Goal: Task Accomplishment & Management: Use online tool/utility

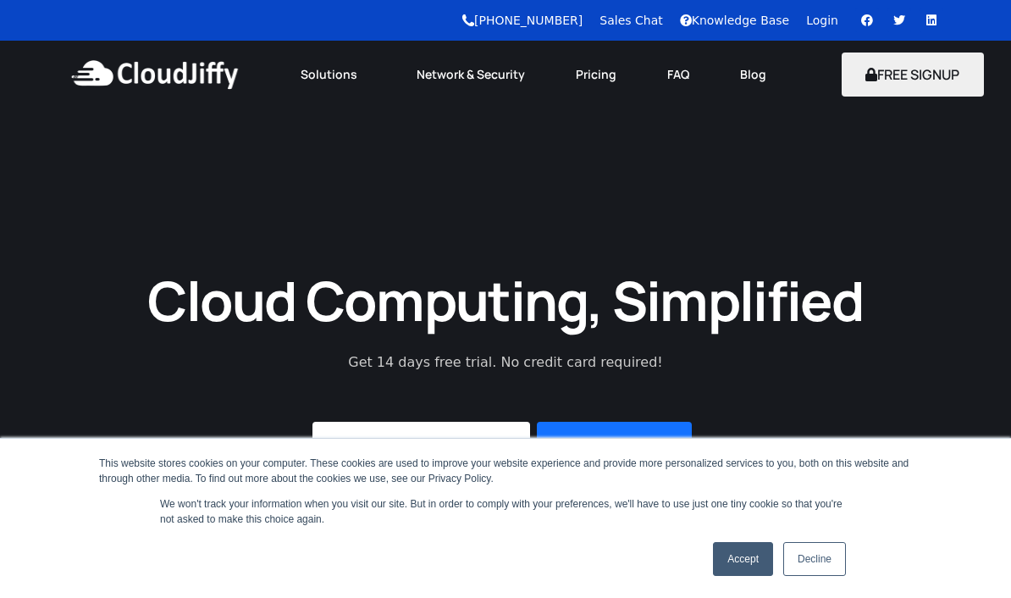
type input "G"
type input "[PERSON_NAME][EMAIL_ADDRESS][DOMAIN_NAME]"
click at [617, 437] on button "Start Free Trial" at bounding box center [614, 445] width 155 height 47
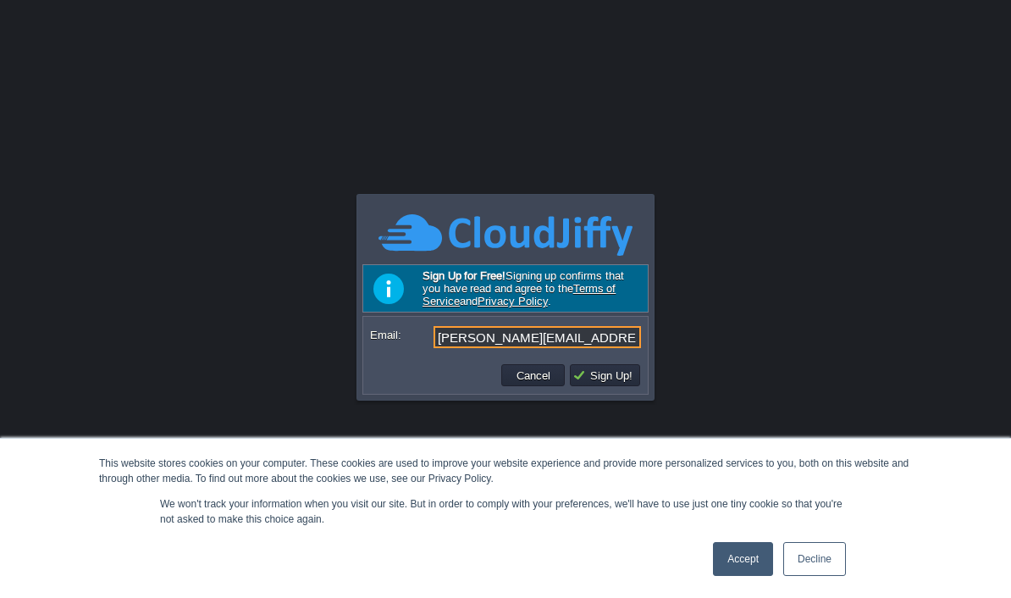
click at [605, 371] on button "Sign Up!" at bounding box center [605, 375] width 65 height 15
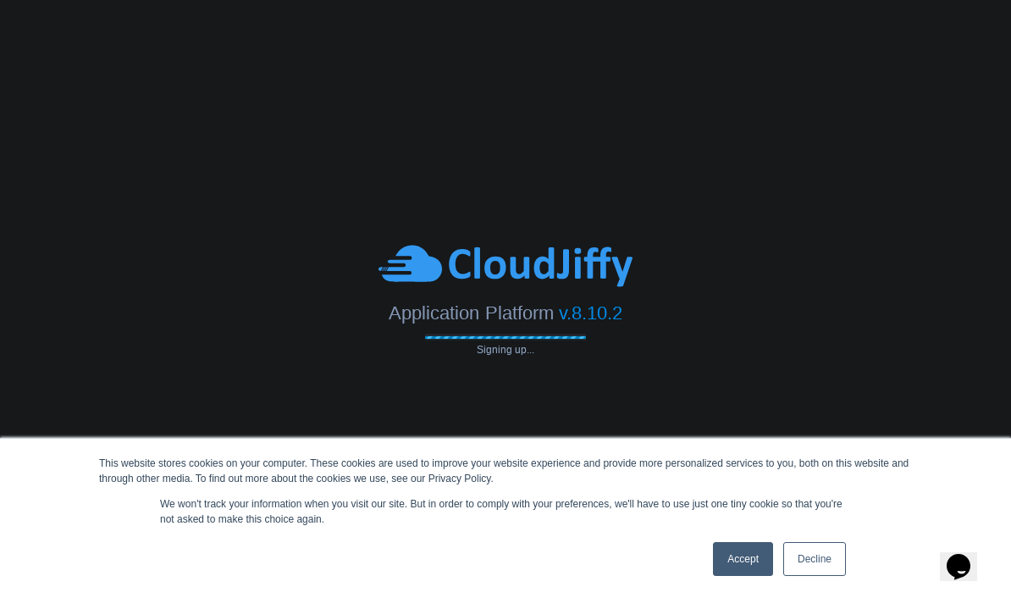
click at [737, 557] on link "Accept" at bounding box center [743, 559] width 60 height 34
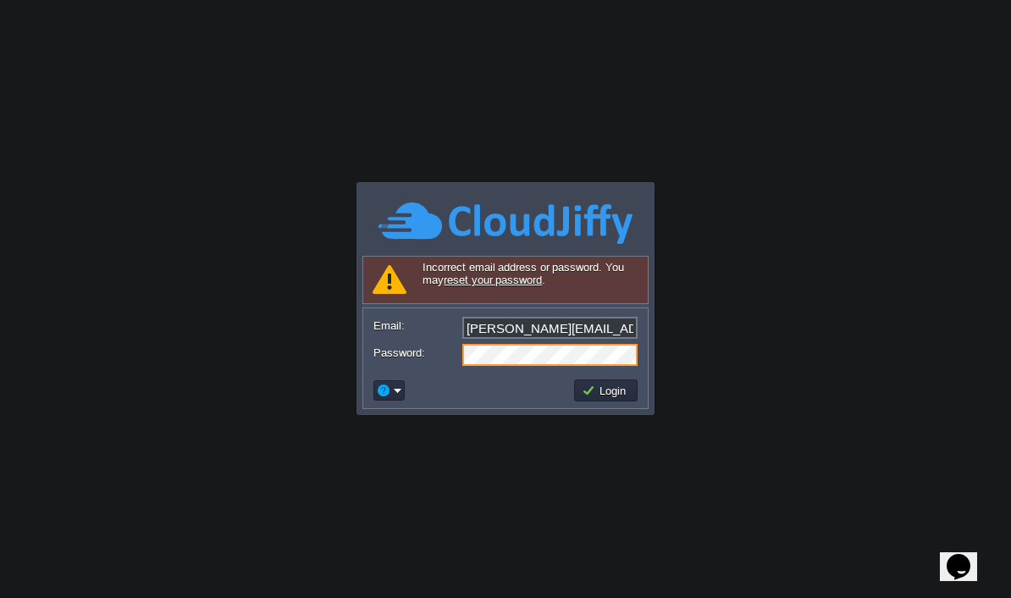
click at [597, 384] on button "Login" at bounding box center [606, 390] width 49 height 15
click at [597, 385] on button "Login" at bounding box center [606, 390] width 49 height 15
click at [395, 383] on em at bounding box center [389, 390] width 26 height 15
click at [597, 396] on button "Login" at bounding box center [606, 390] width 49 height 15
click at [389, 409] on div at bounding box center [505, 411] width 286 height 5
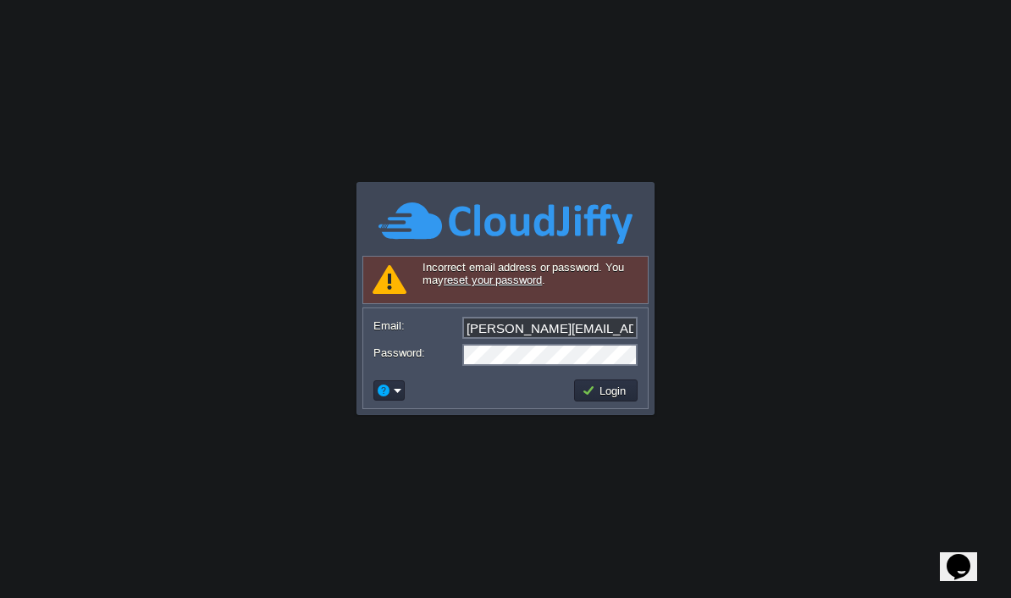
click at [385, 385] on button "button" at bounding box center [383, 390] width 15 height 15
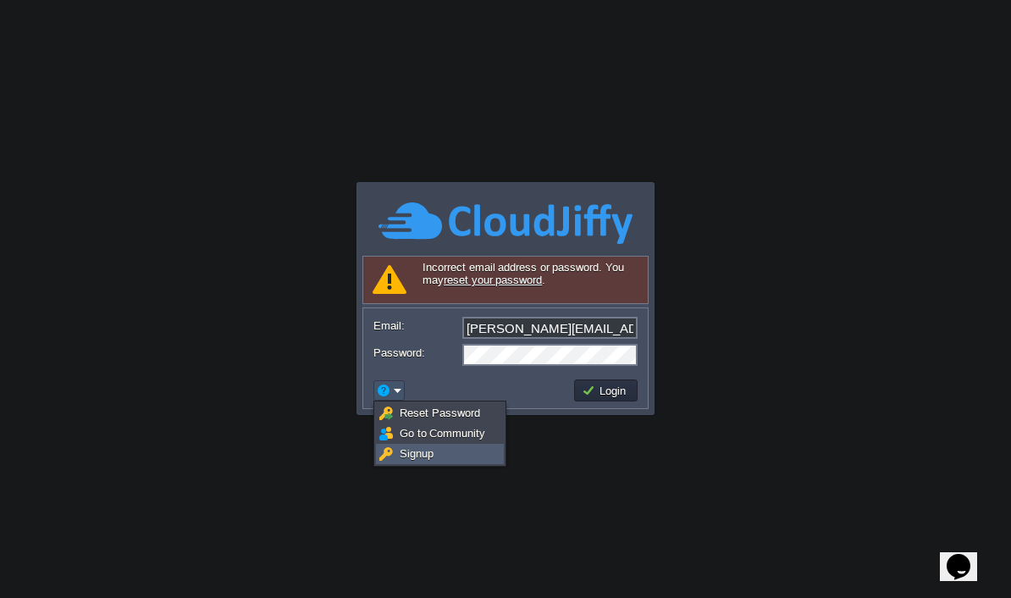
click at [391, 451] on img at bounding box center [386, 454] width 14 height 14
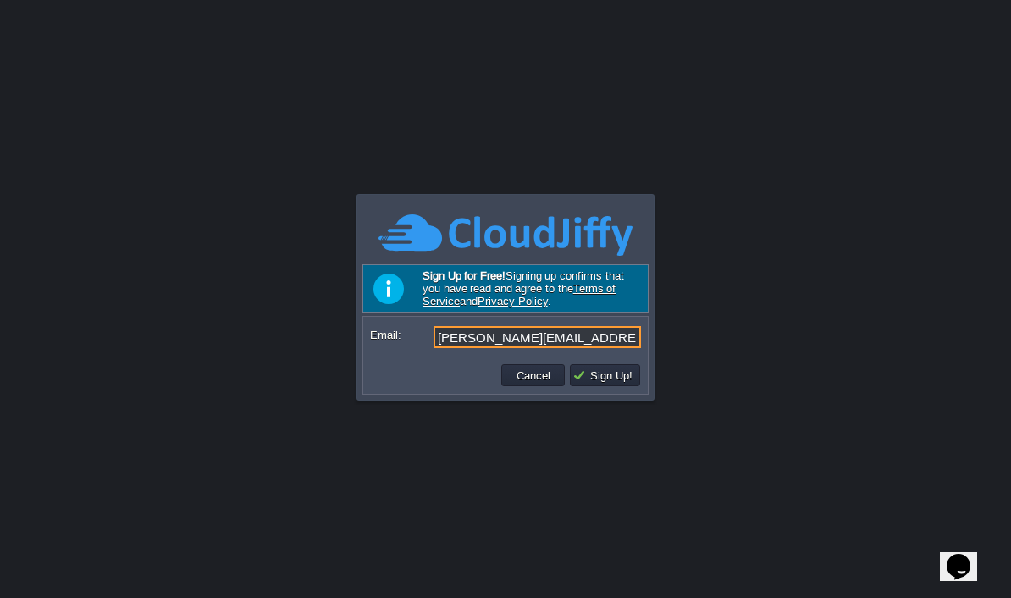
click at [622, 381] on button "Sign Up!" at bounding box center [605, 375] width 65 height 15
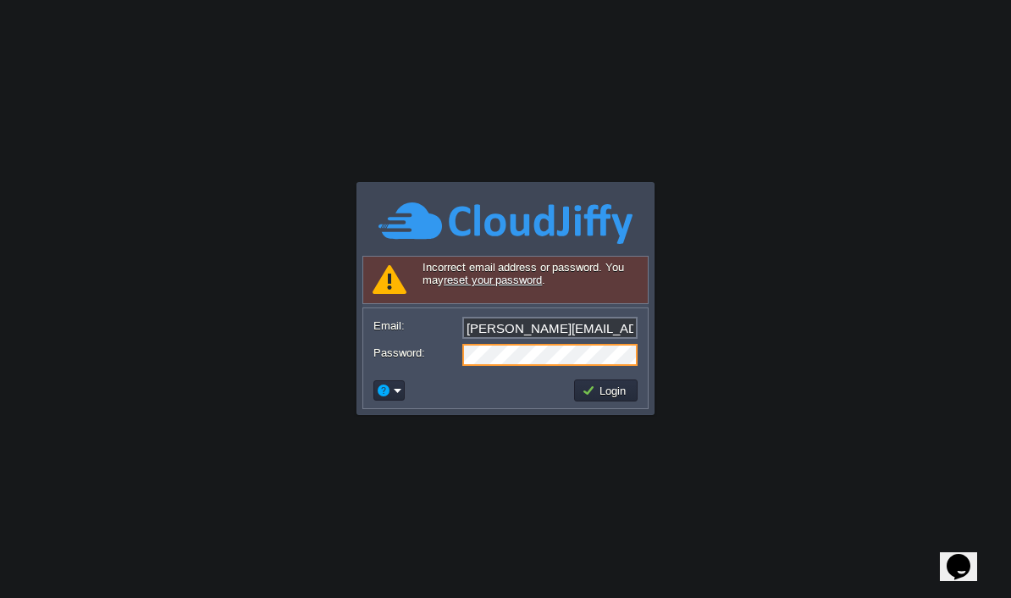
click at [390, 385] on button "button" at bounding box center [383, 390] width 15 height 15
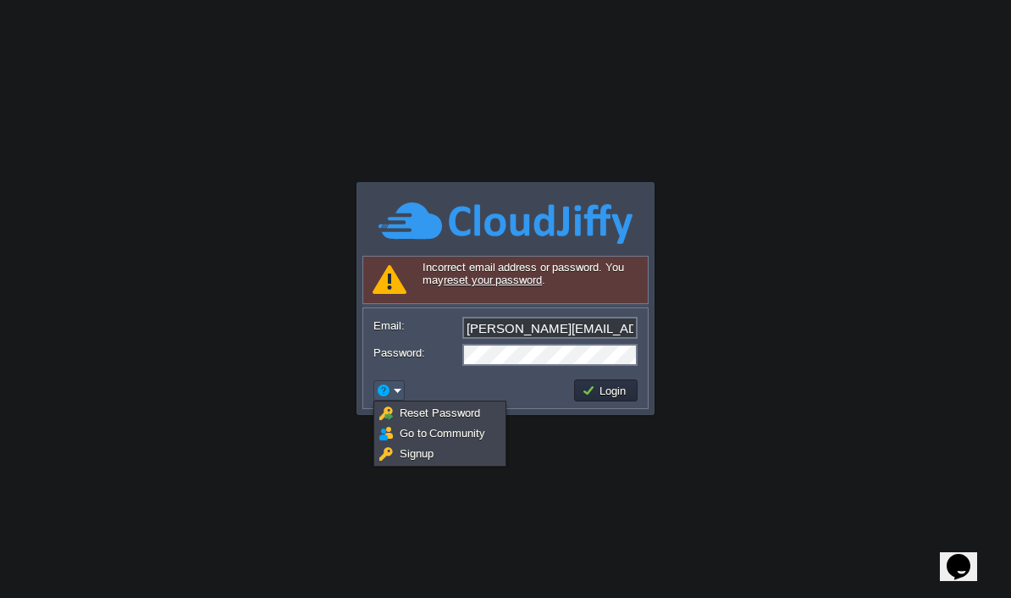
click at [400, 454] on span "Signup" at bounding box center [417, 453] width 34 height 13
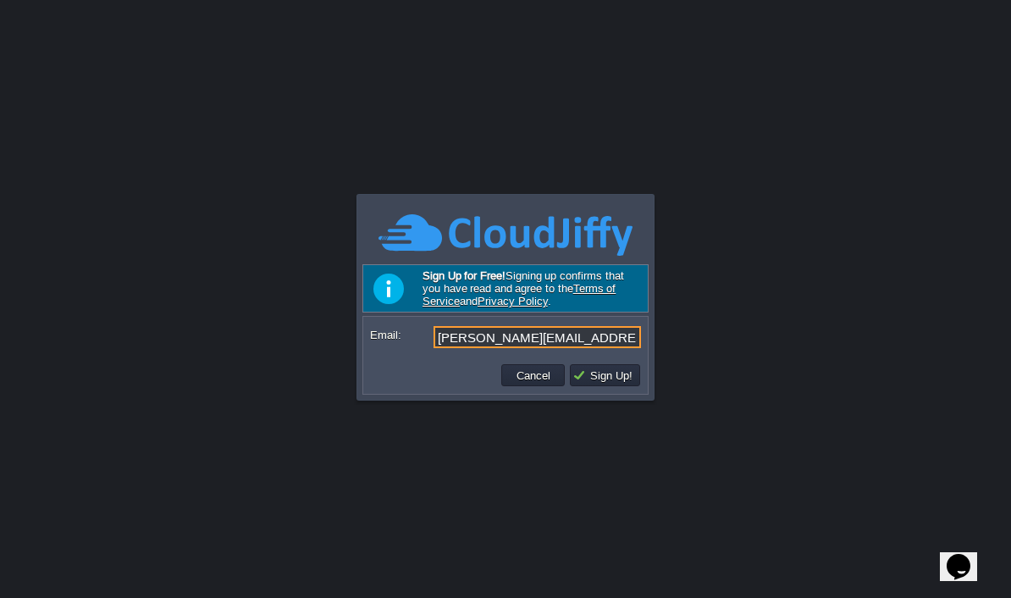
click at [526, 383] on button "Cancel" at bounding box center [534, 375] width 44 height 15
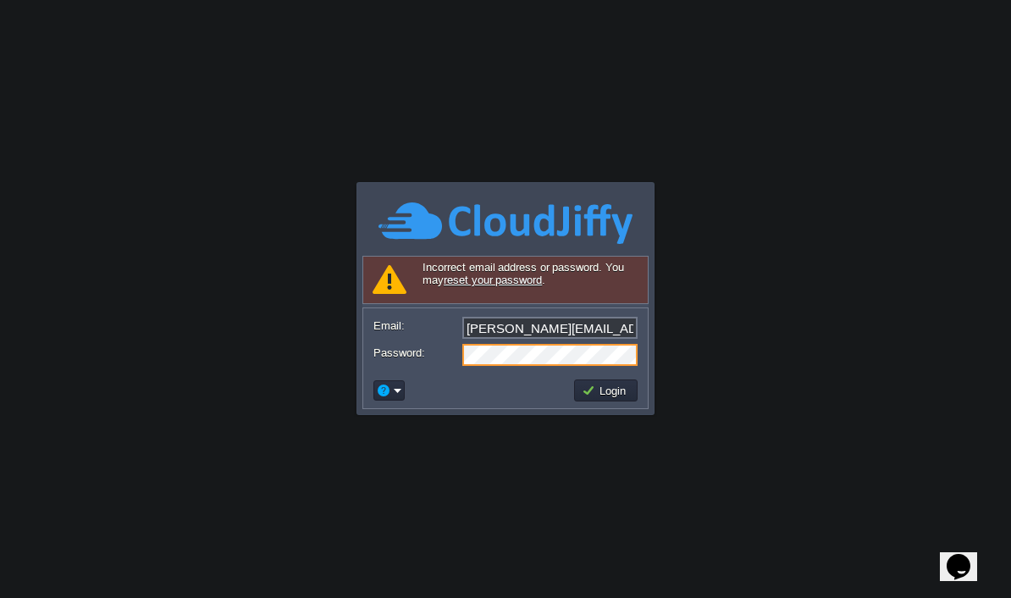
click at [468, 283] on link "reset your password" at bounding box center [493, 280] width 98 height 13
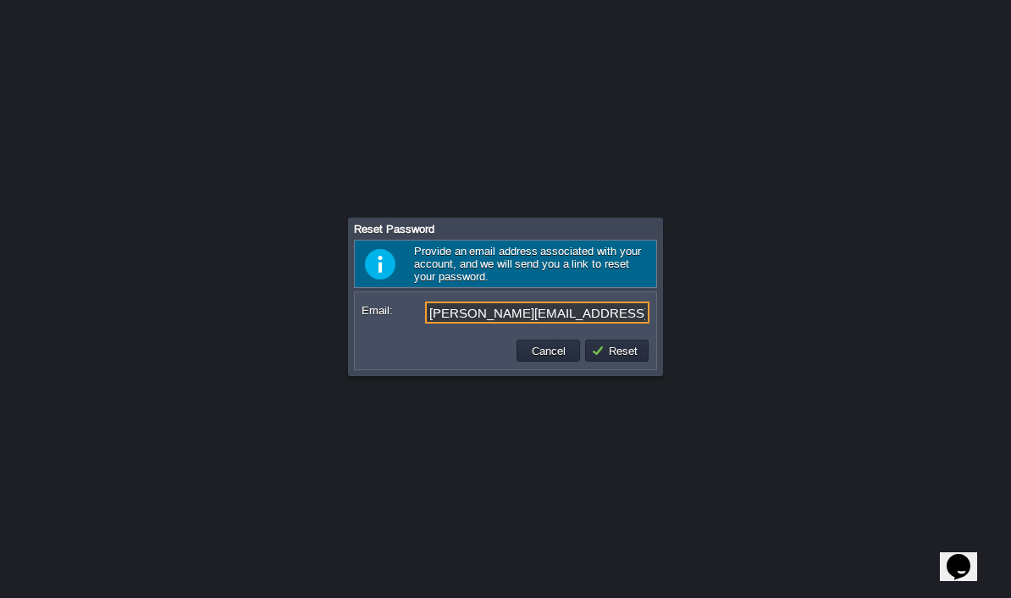
click at [615, 351] on button "Reset" at bounding box center [617, 350] width 52 height 15
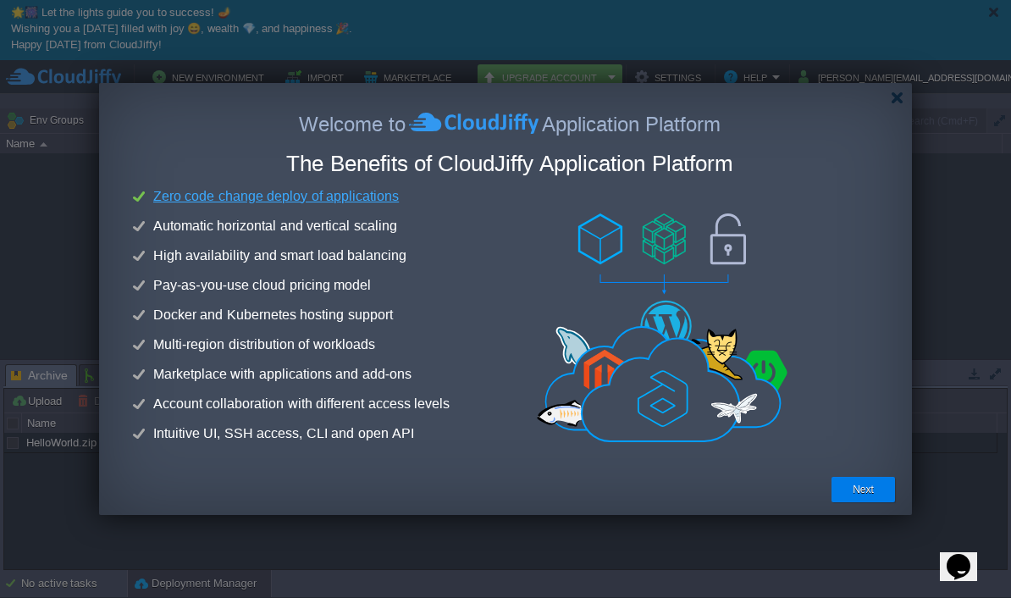
click at [866, 497] on button "Next" at bounding box center [863, 489] width 21 height 17
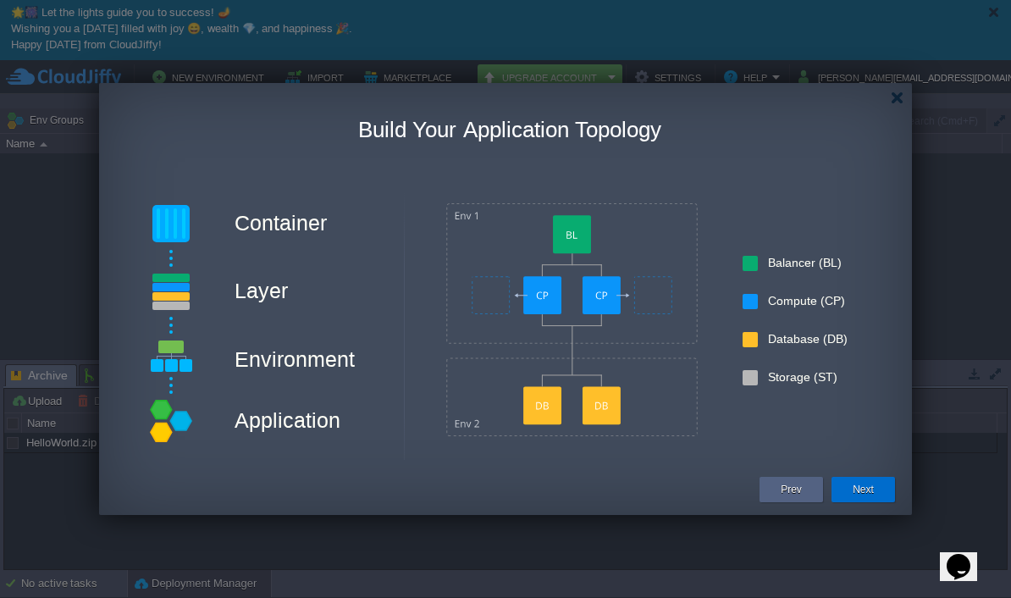
click at [857, 492] on button "Next" at bounding box center [863, 489] width 21 height 17
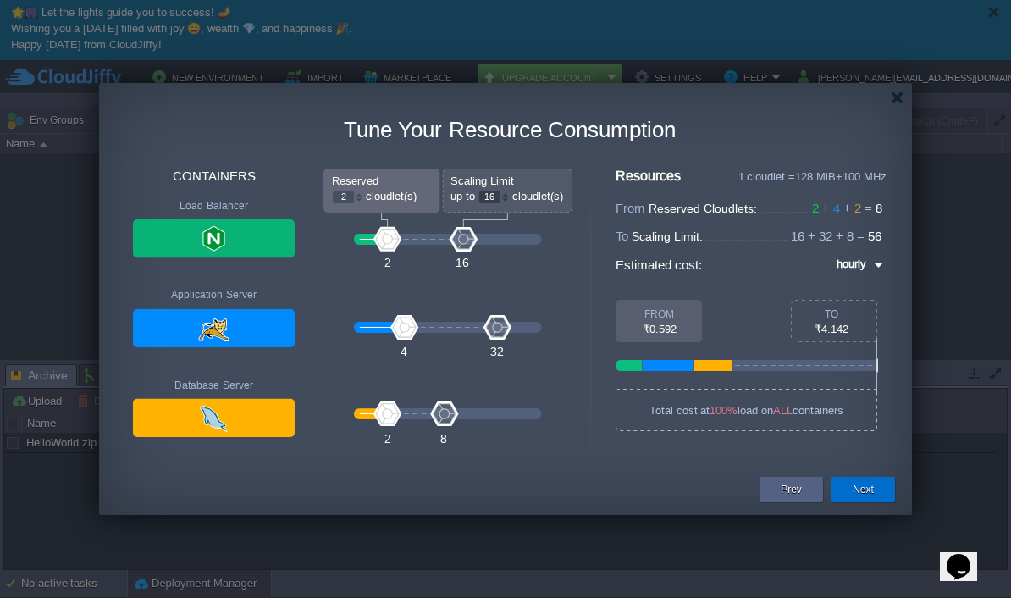
click at [866, 497] on button "Next" at bounding box center [863, 489] width 21 height 17
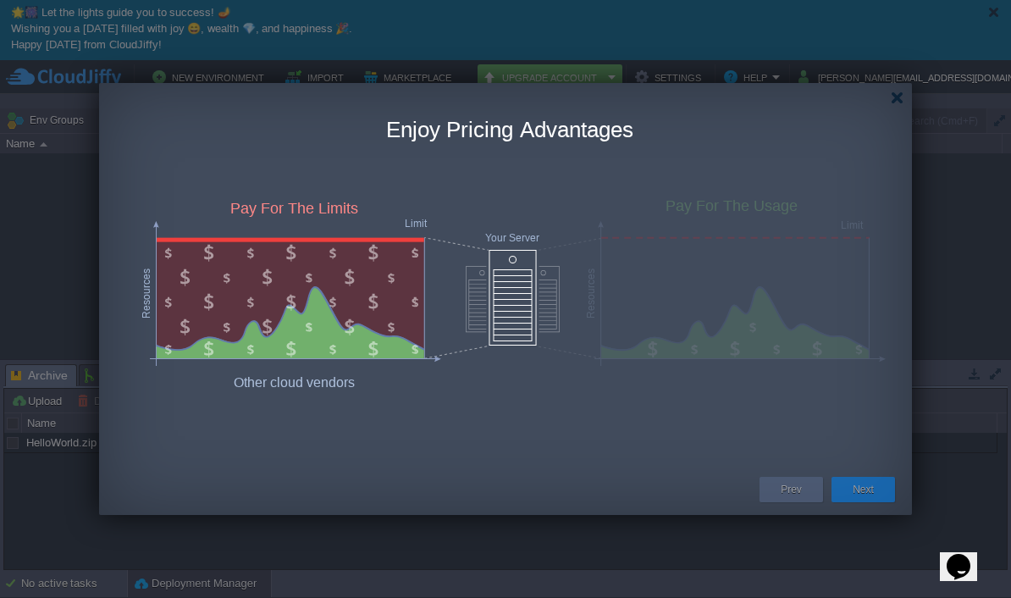
click at [868, 485] on button "Next" at bounding box center [863, 489] width 21 height 17
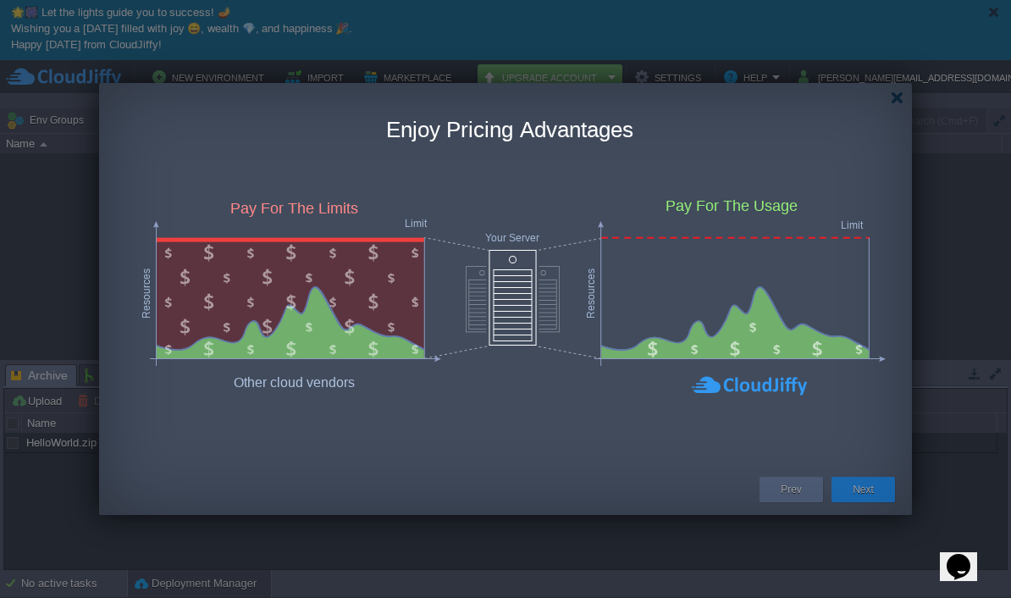
click at [872, 487] on button "Next" at bounding box center [863, 489] width 21 height 17
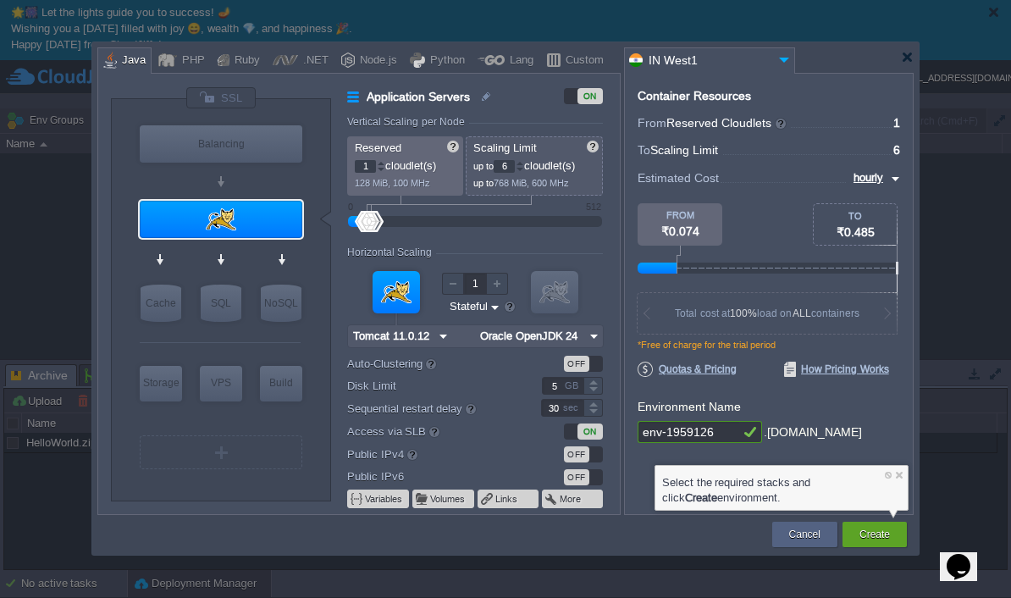
click at [868, 532] on button "Create" at bounding box center [875, 534] width 30 height 17
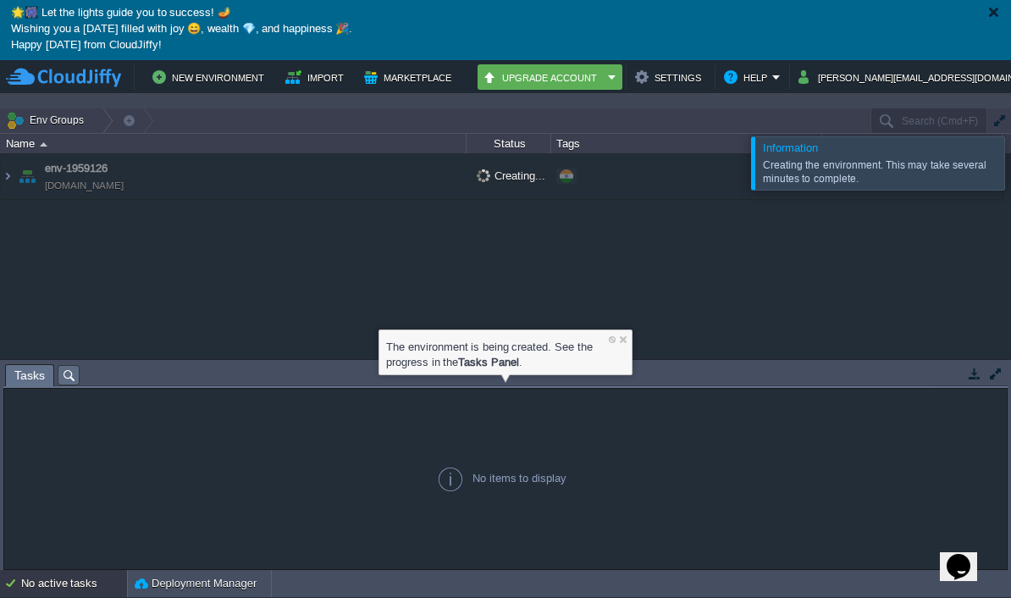
click at [192, 87] on button "New Environment" at bounding box center [210, 77] width 117 height 20
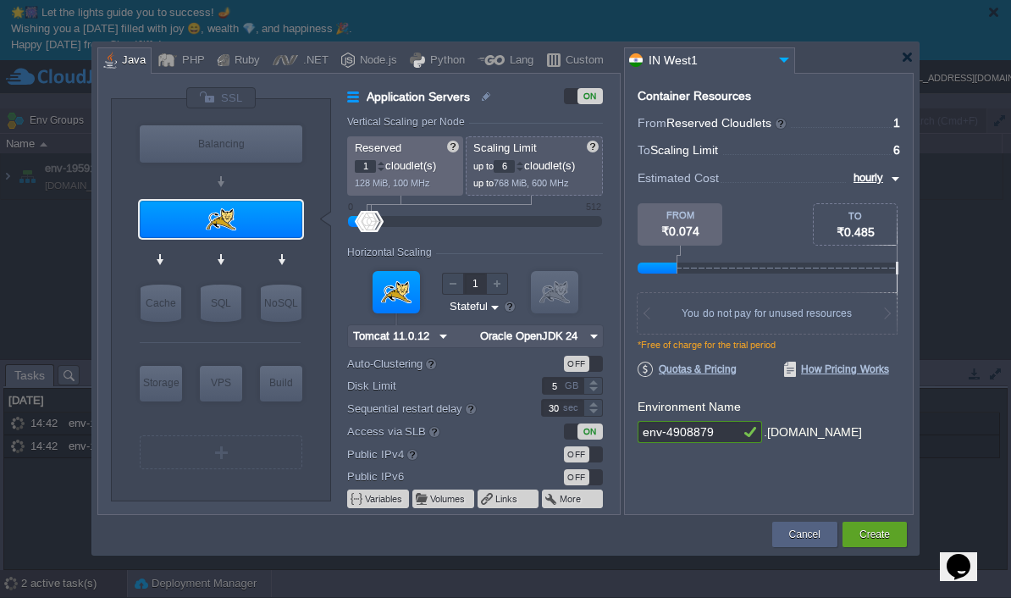
click at [874, 541] on button "Create" at bounding box center [875, 534] width 30 height 17
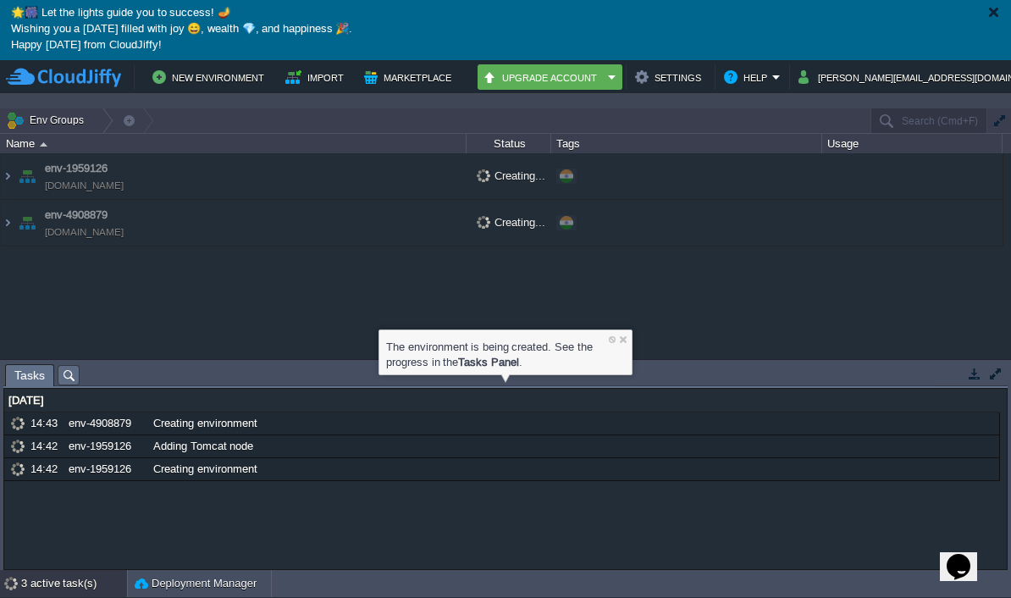
click at [697, 87] on button "Settings" at bounding box center [670, 77] width 71 height 20
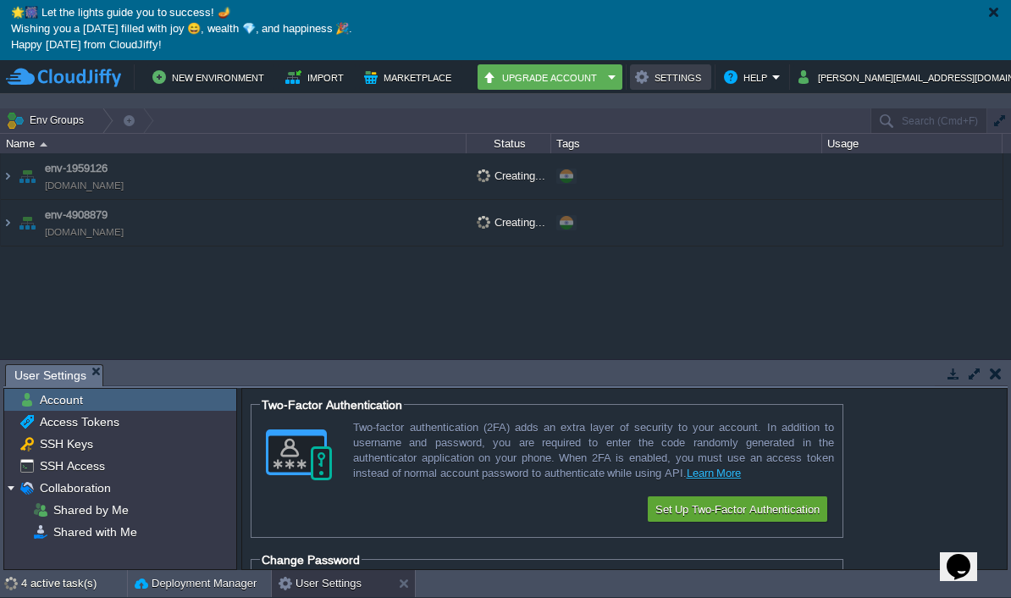
click at [214, 81] on button "New Environment" at bounding box center [210, 77] width 117 height 20
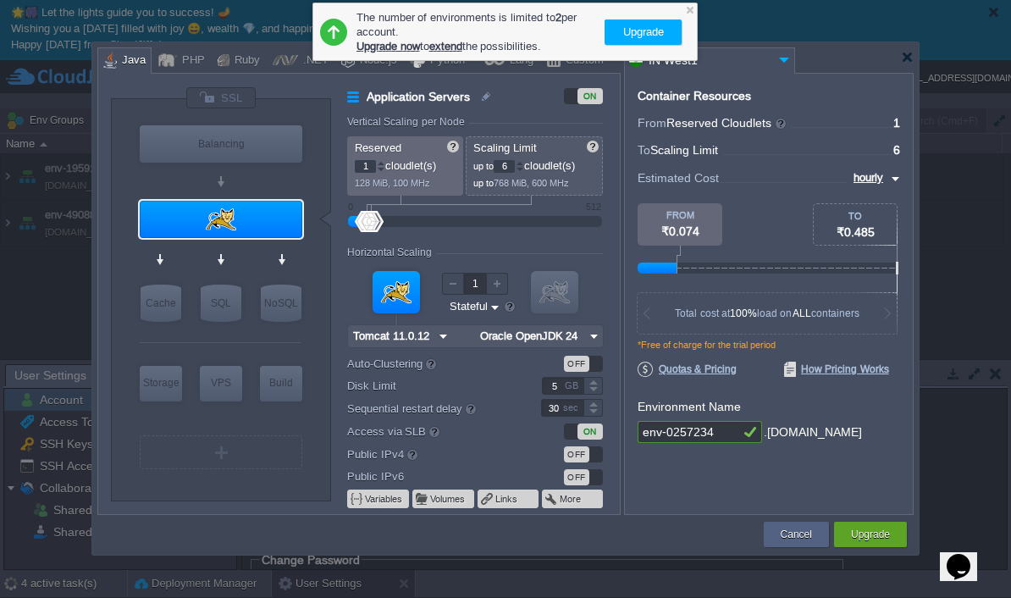
click at [382, 44] on link "Upgrade now" at bounding box center [389, 46] width 64 height 13
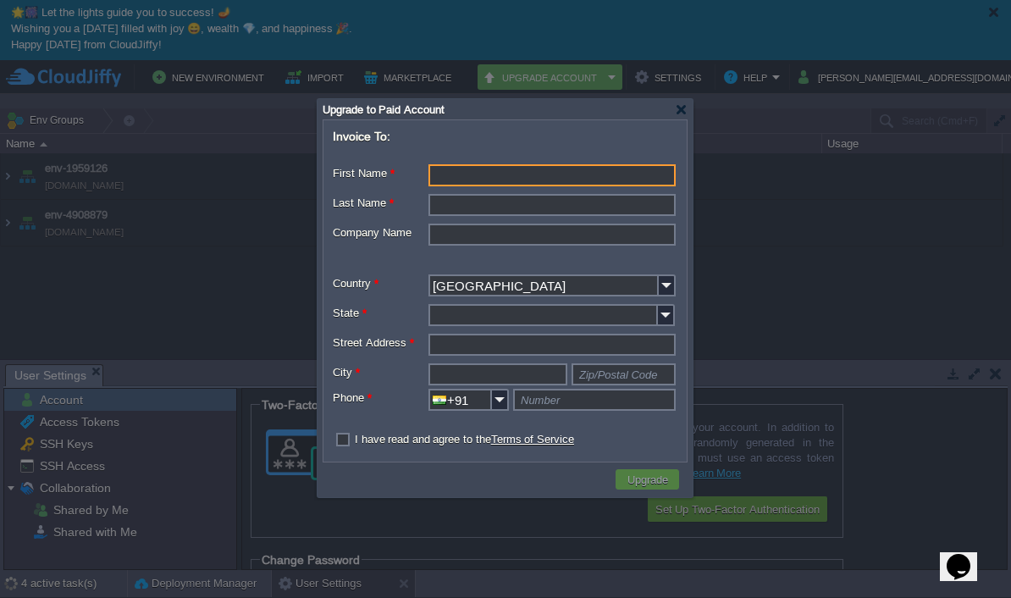
click at [660, 126] on form "Invoice To: First Name * Middle Name Last Name * Company Name Country * India T…" at bounding box center [505, 290] width 362 height 338
click at [680, 108] on div at bounding box center [681, 109] width 13 height 13
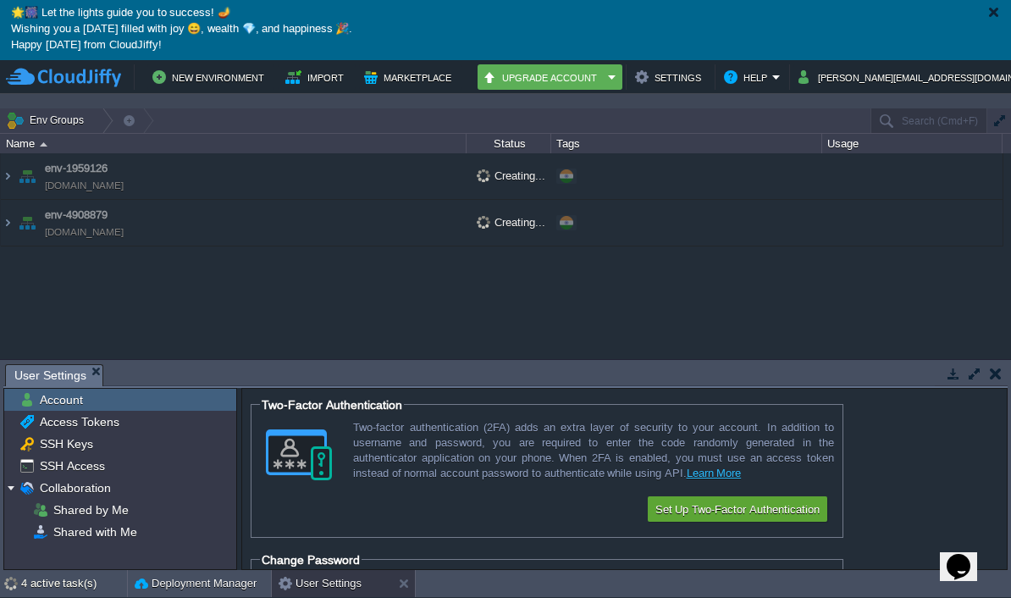
click at [189, 85] on button "New Environment" at bounding box center [210, 77] width 117 height 20
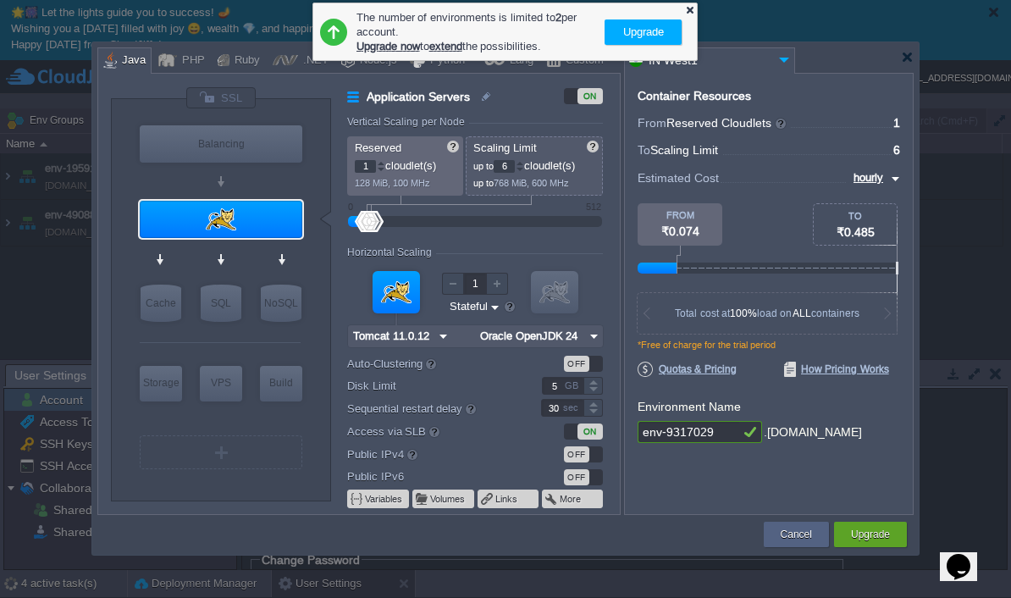
click at [692, 8] on div at bounding box center [689, 9] width 11 height 11
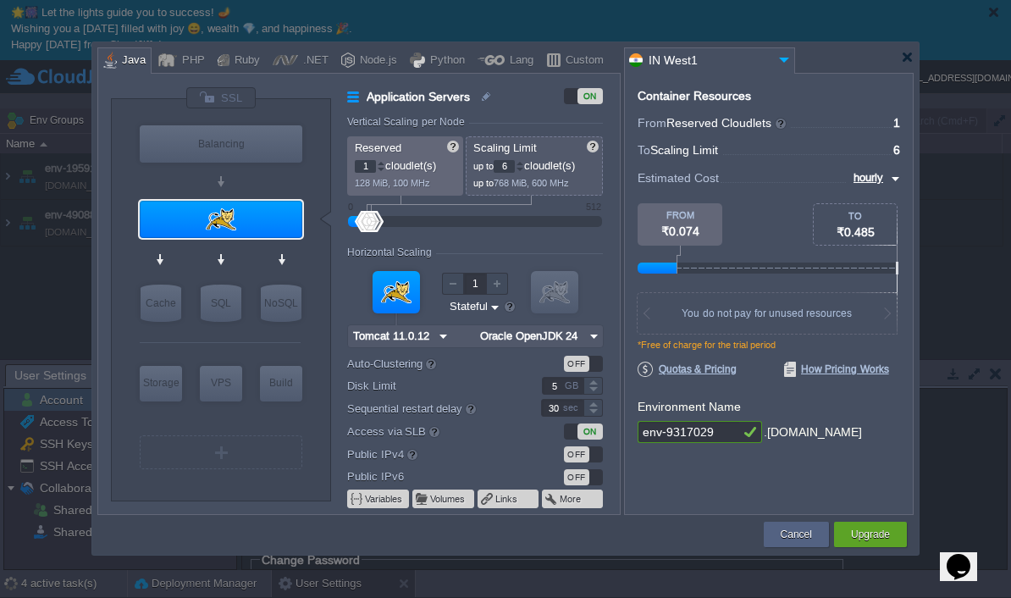
click at [214, 445] on div "VM" at bounding box center [221, 452] width 163 height 34
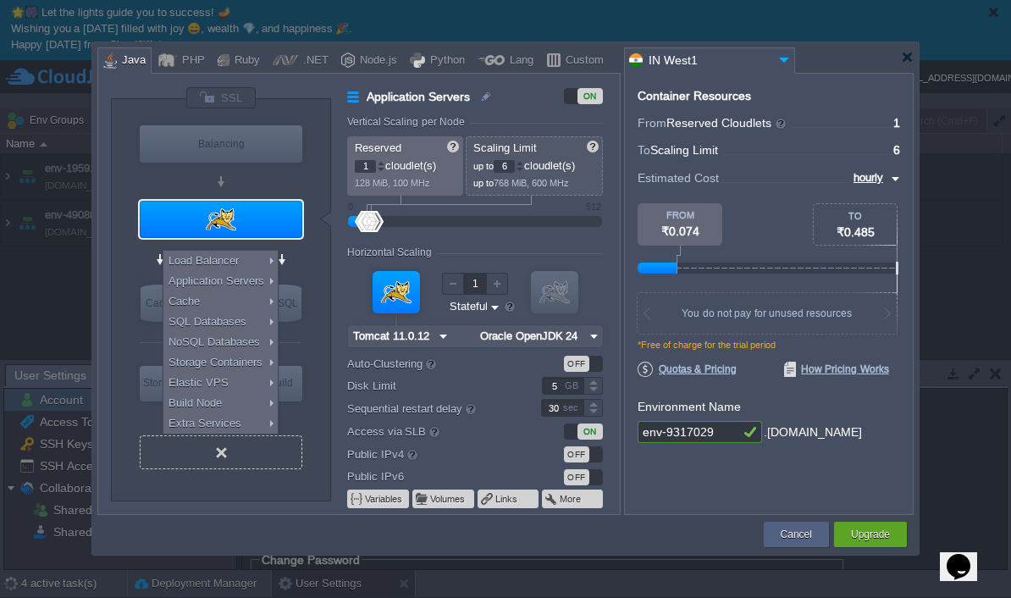
click at [118, 348] on div "VM Balancing VM Application Servers VM Cache VM SQL VM NoSQL VM Storage VM VPS …" at bounding box center [221, 299] width 220 height 401
type input "Select Image"
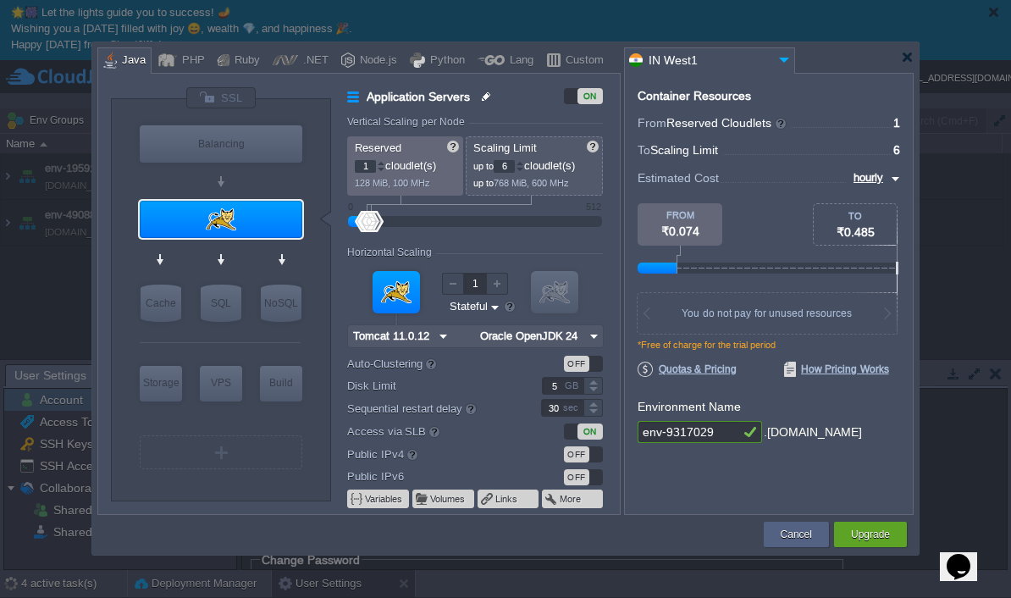
click at [410, 97] on input "Application Servers" at bounding box center [429, 96] width 135 height 20
type input "Application Servers"
click at [341, 91] on div "ON Vertical Scaling per Node Reserved 1 cloudlet(s) 128 MiB, 100 MHz Scaling Li…" at bounding box center [475, 300] width 288 height 427
click at [409, 169] on p "1 cloudlet(s)" at bounding box center [406, 164] width 102 height 18
click at [573, 505] on button "More" at bounding box center [571, 499] width 23 height 14
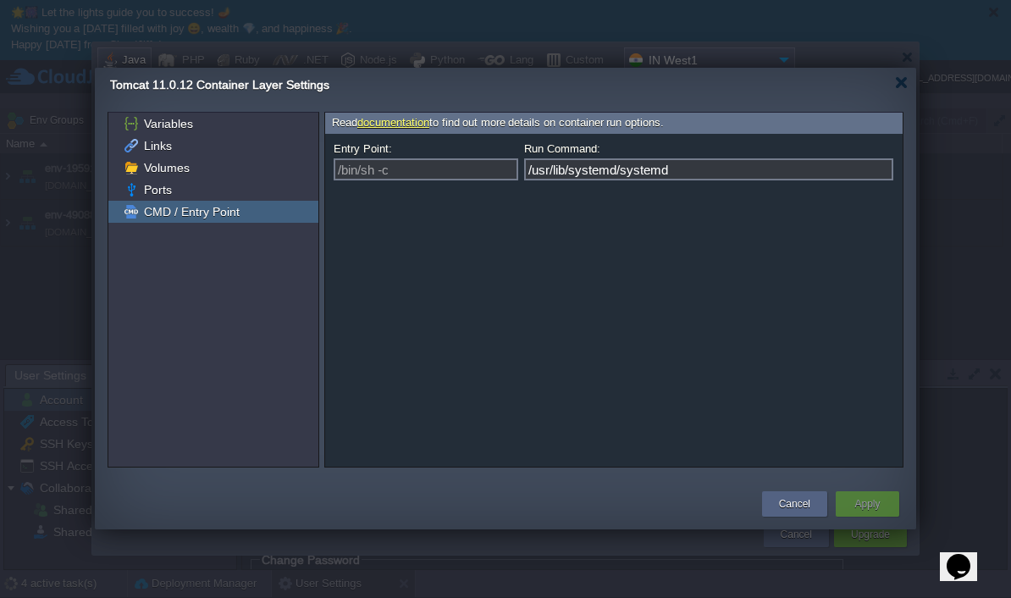
click at [775, 506] on div "Cancel" at bounding box center [795, 503] width 40 height 25
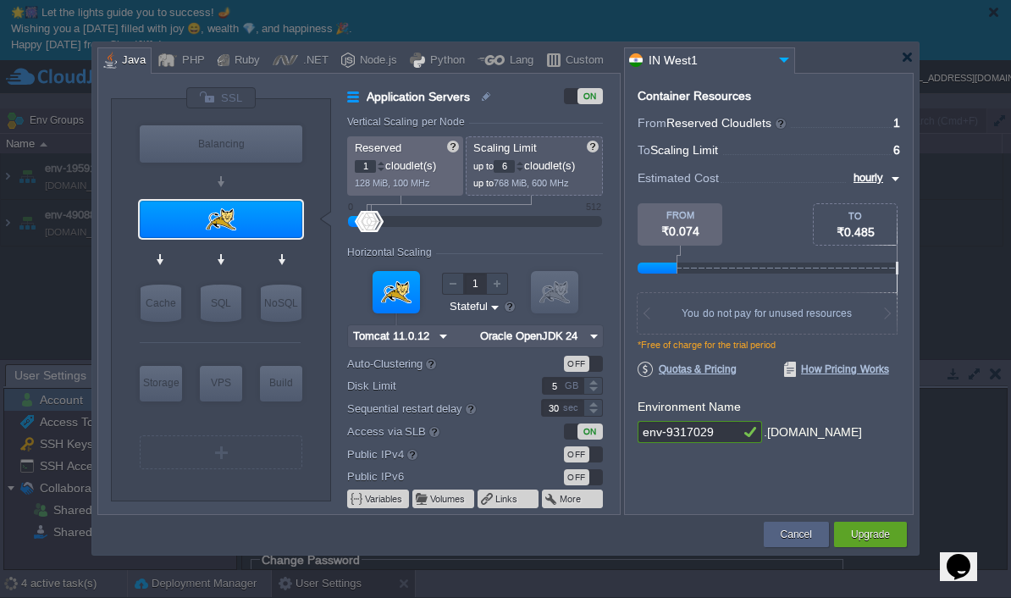
click at [344, 113] on div "Application Servers ON Vertical Scaling per Node Reserved 1 cloudlet(s) 128 MiB…" at bounding box center [475, 300] width 288 height 427
click at [473, 96] on input "Application Servers" at bounding box center [429, 96] width 135 height 20
type input "Application Servers"
click at [344, 86] on div "Application Servers ON Vertical Scaling per Node Reserved 1 cloudlet(s) 128 MiB…" at bounding box center [475, 300] width 288 height 428
click at [540, 337] on input "Oracle OpenJDK 24" at bounding box center [530, 336] width 110 height 22
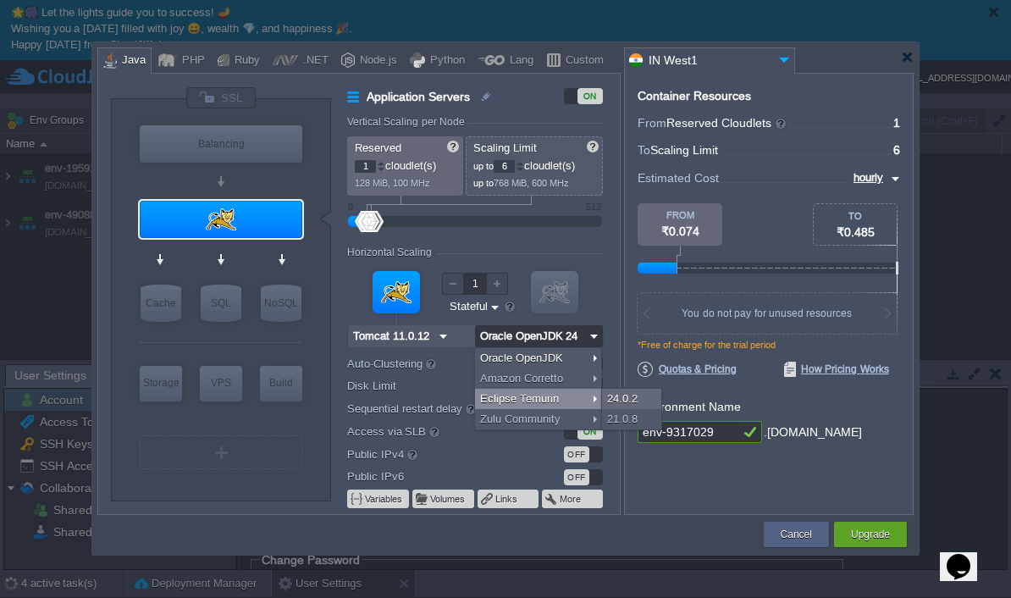
click at [443, 229] on div at bounding box center [475, 222] width 217 height 19
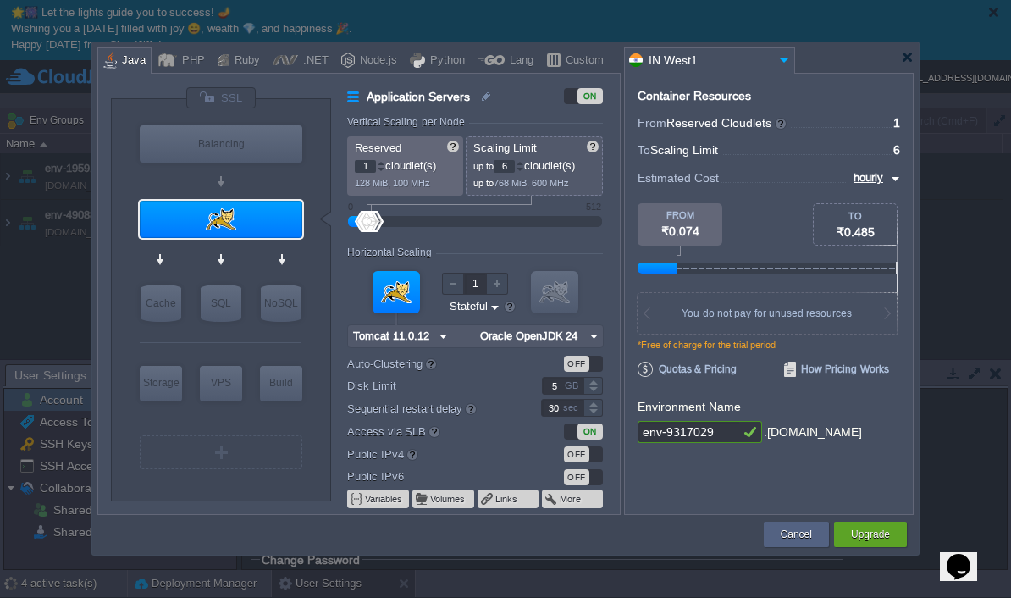
click at [868, 526] on button "Upgrade" at bounding box center [870, 534] width 39 height 17
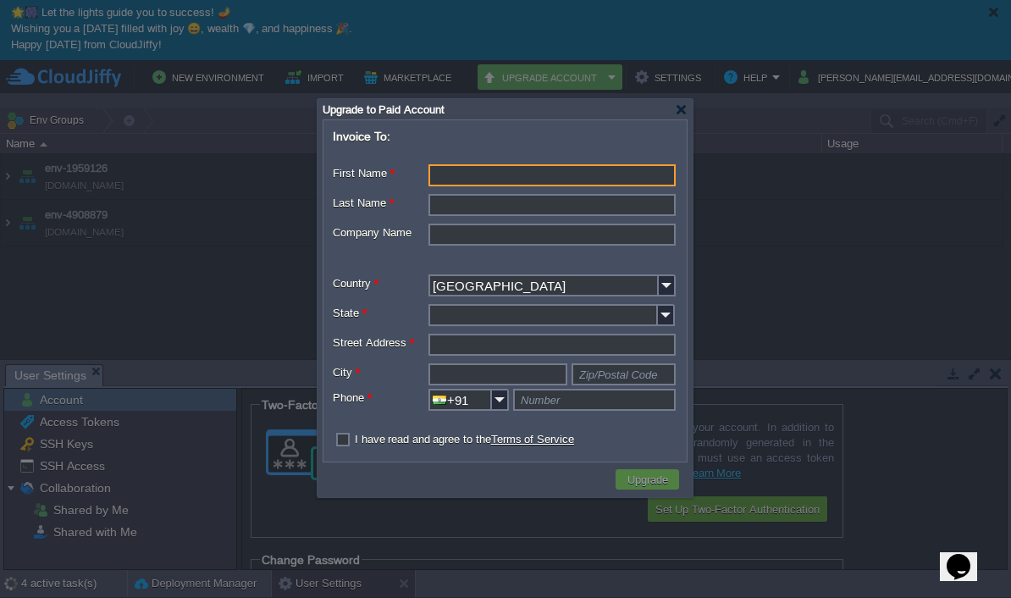
click at [681, 111] on div at bounding box center [681, 109] width 13 height 13
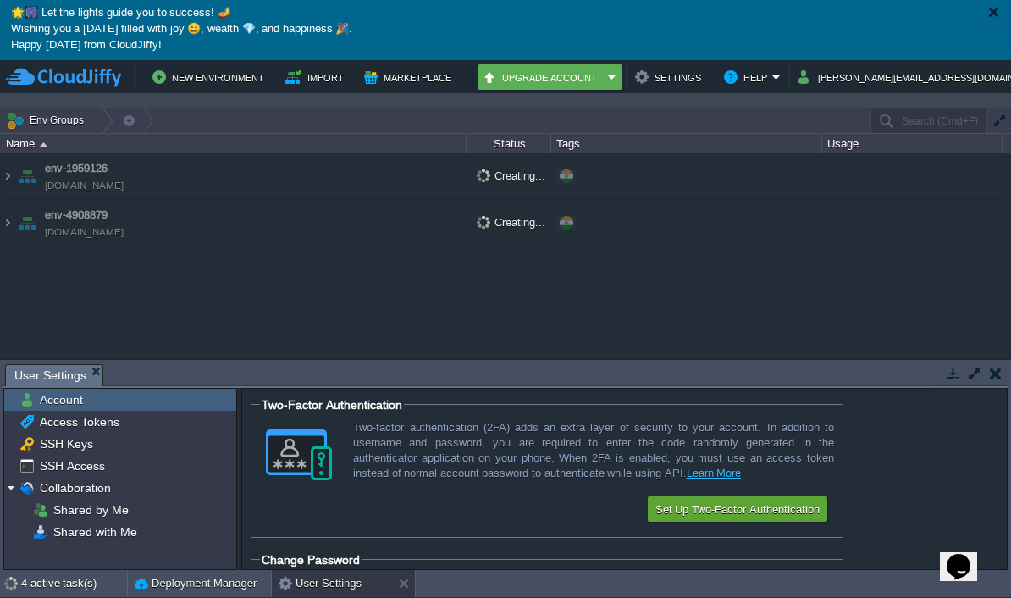
click at [307, 82] on button "Import" at bounding box center [317, 77] width 64 height 20
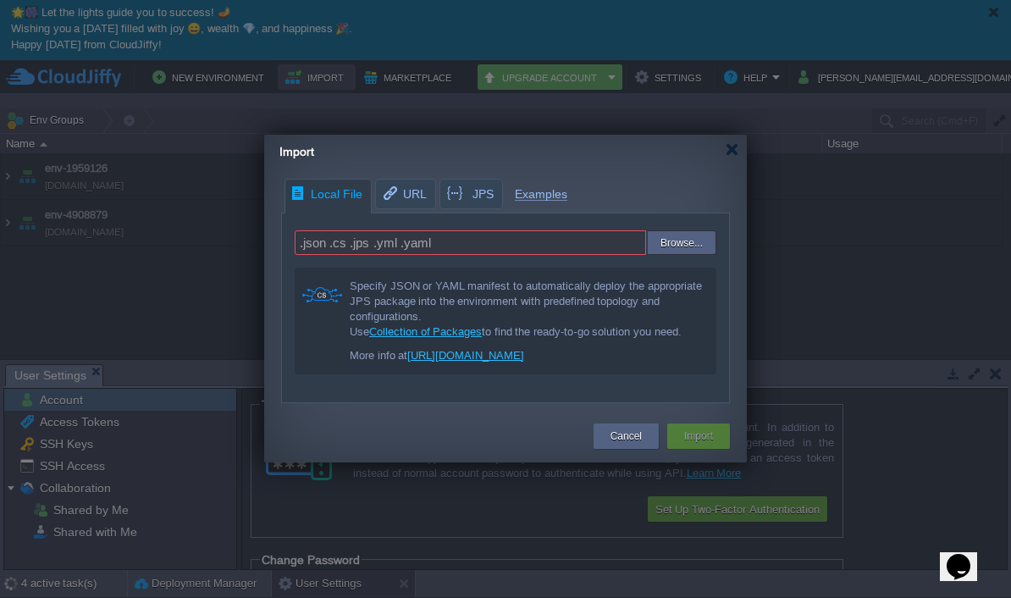
click at [611, 428] on button "Cancel" at bounding box center [626, 436] width 31 height 17
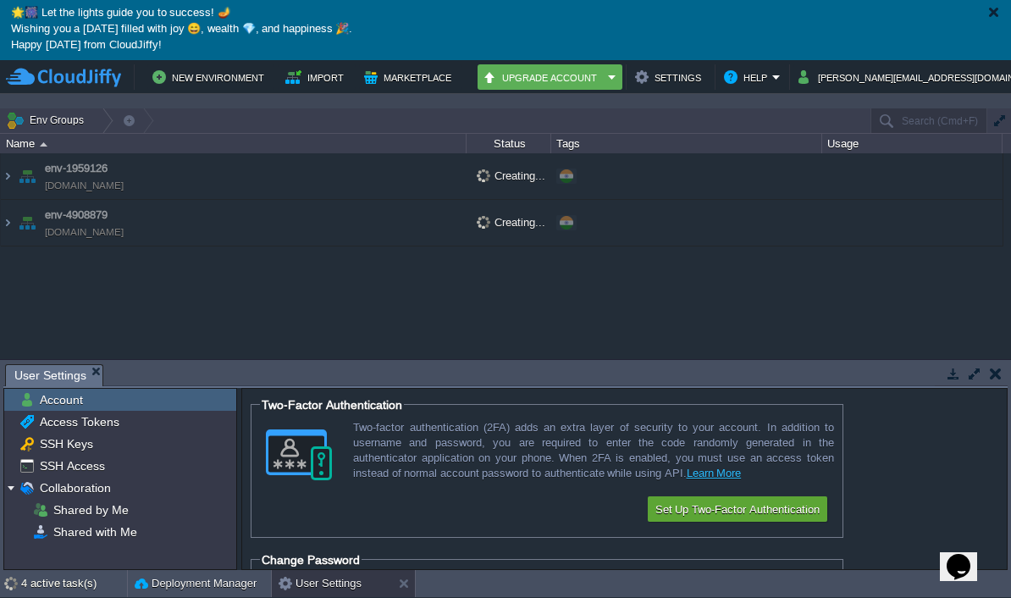
click at [683, 87] on button "Settings" at bounding box center [670, 77] width 71 height 20
click at [699, 87] on button "Settings" at bounding box center [670, 77] width 71 height 20
click at [697, 87] on button "Settings" at bounding box center [670, 77] width 71 height 20
click at [678, 122] on td "Env Groups" at bounding box center [434, 120] width 869 height 25
click at [69, 88] on img at bounding box center [63, 77] width 115 height 21
